Goal: Task Accomplishment & Management: Manage account settings

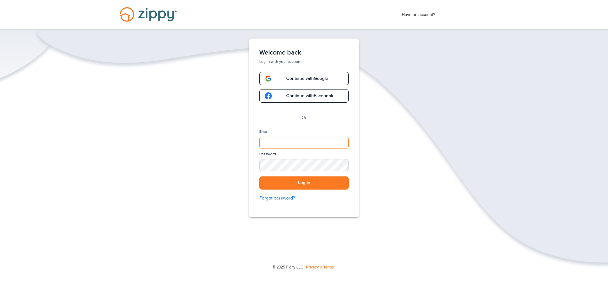
click at [302, 143] on input "Email" at bounding box center [303, 142] width 89 height 12
type input "**********"
click at [259, 176] on button "Log in" at bounding box center [303, 182] width 89 height 13
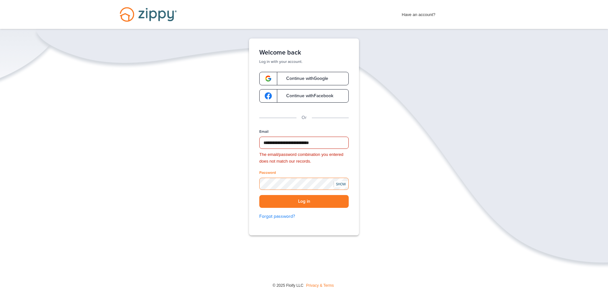
click at [259, 195] on button "Log in" at bounding box center [303, 201] width 89 height 13
click at [300, 200] on button "Log in" at bounding box center [303, 201] width 89 height 13
click at [307, 201] on button "Log in" at bounding box center [303, 201] width 89 height 13
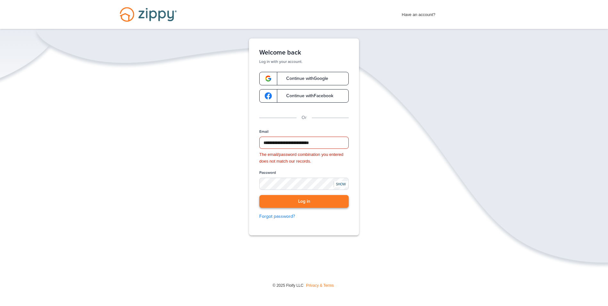
click at [307, 201] on button "Log in" at bounding box center [303, 201] width 89 height 13
